Goal: Communication & Community: Participate in discussion

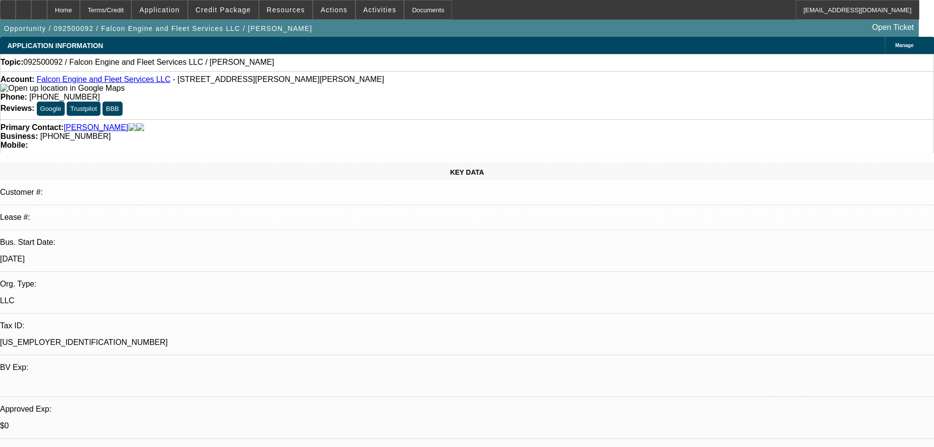
select select "0"
select select "2"
select select "0.1"
select select "4"
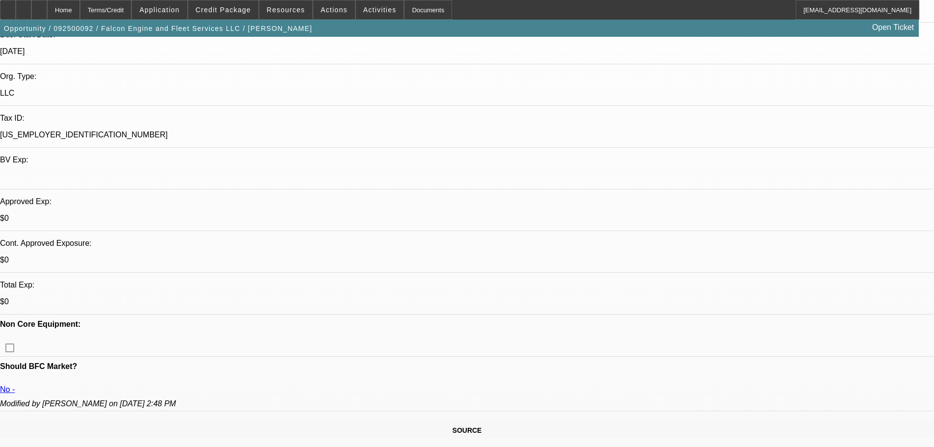
scroll to position [196, 0]
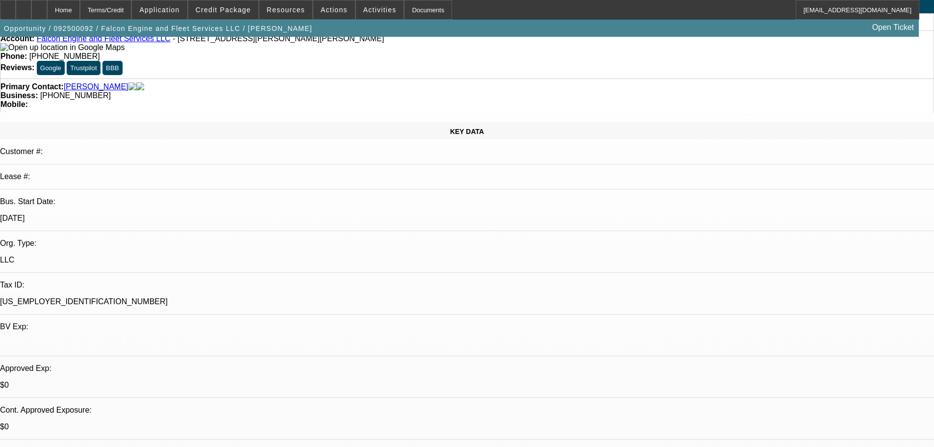
scroll to position [0, 0]
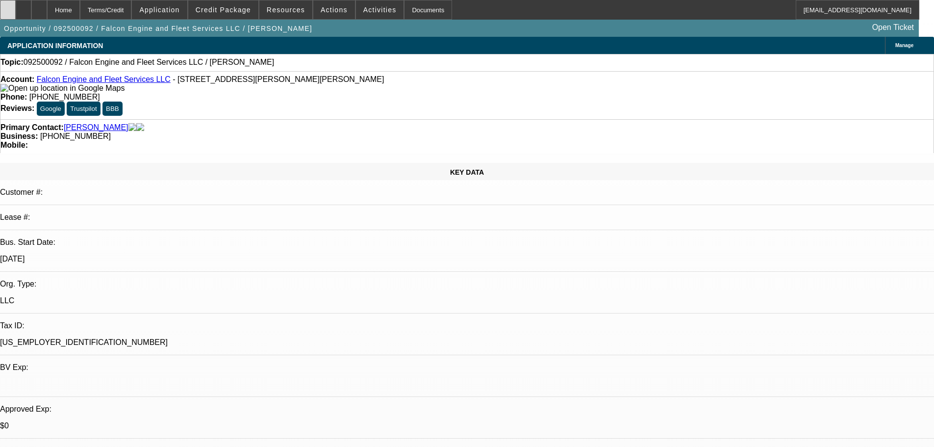
click at [16, 17] on div at bounding box center [8, 10] width 16 height 20
type textarea "said bought a 300k truck with Alliance, adding another"
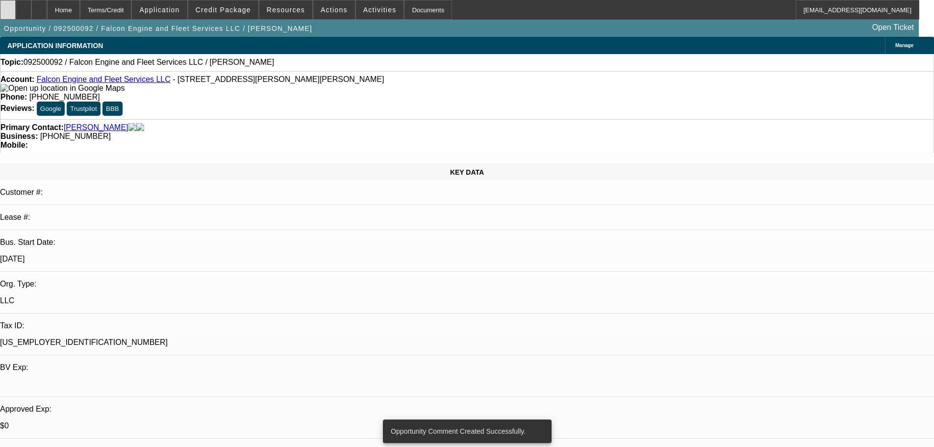
click at [9, 7] on div at bounding box center [8, 10] width 16 height 20
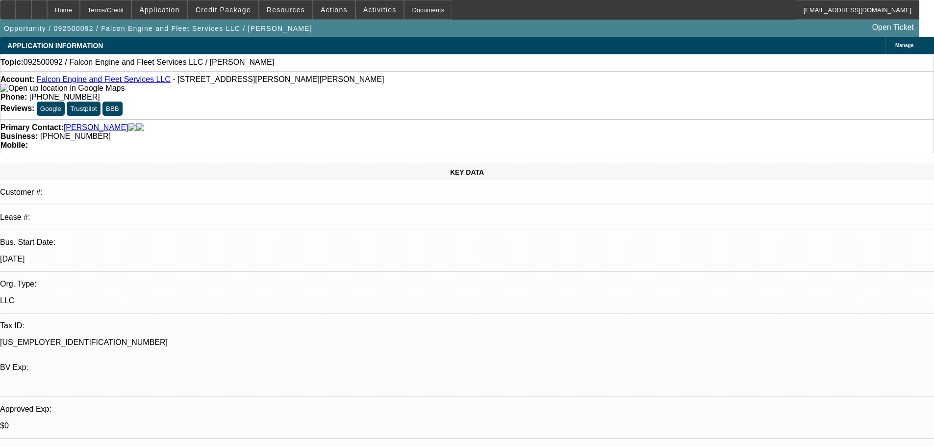
click at [439, 70] on div "Topic: 092500092 / Falcon Engine and Fleet Services LLC / [PERSON_NAME]" at bounding box center [467, 62] width 934 height 17
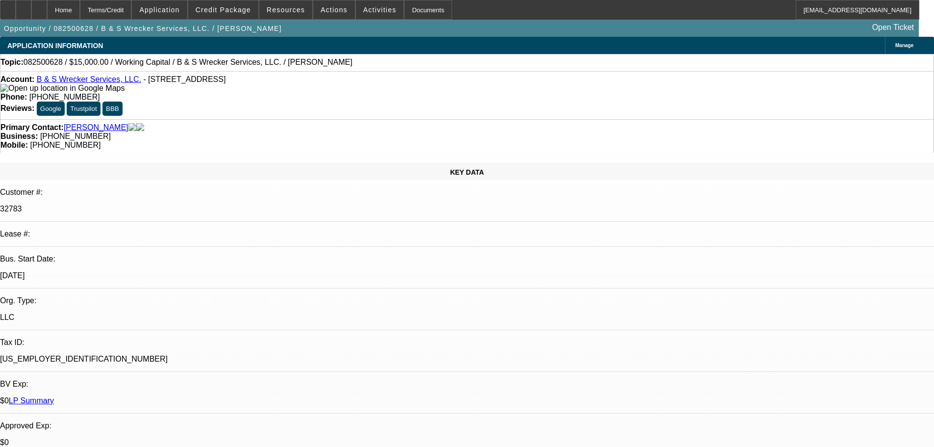
select select "0"
select select "2"
select select "0.1"
select select "4"
